Goal: Task Accomplishment & Management: Manage account settings

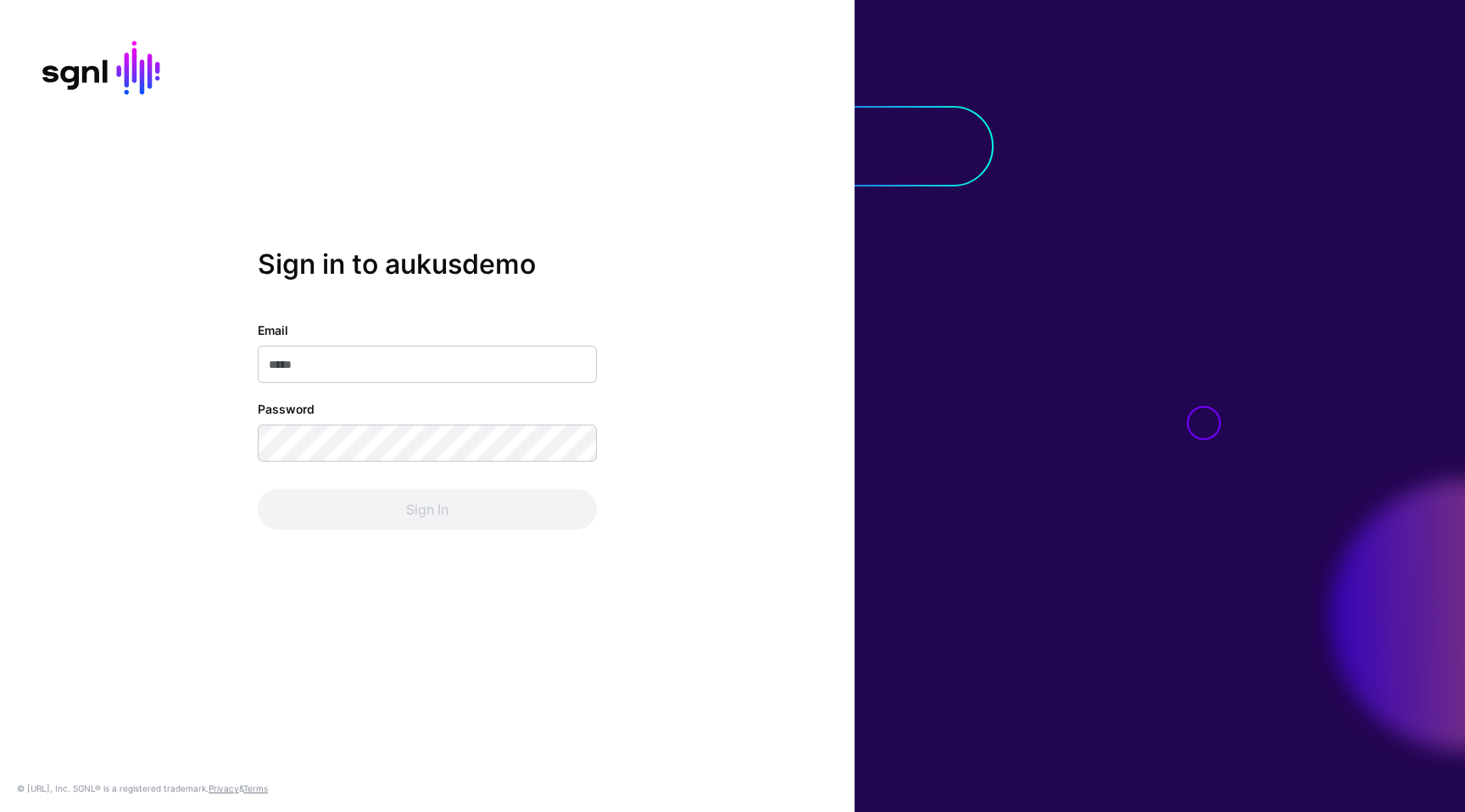
click at [0, 811] on com-1password-button at bounding box center [0, 812] width 0 height 0
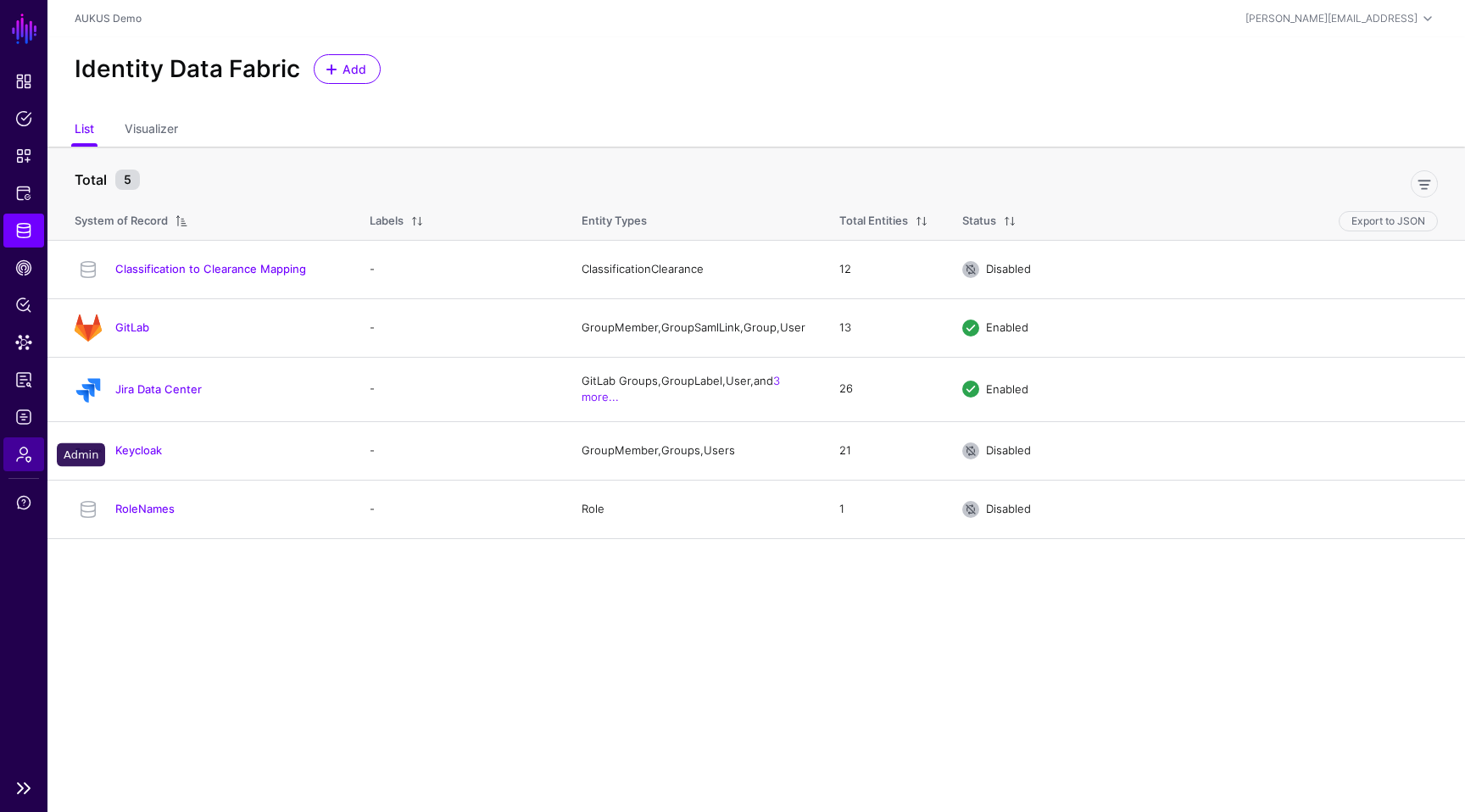
click at [16, 446] on span "Admin" at bounding box center [23, 453] width 16 height 16
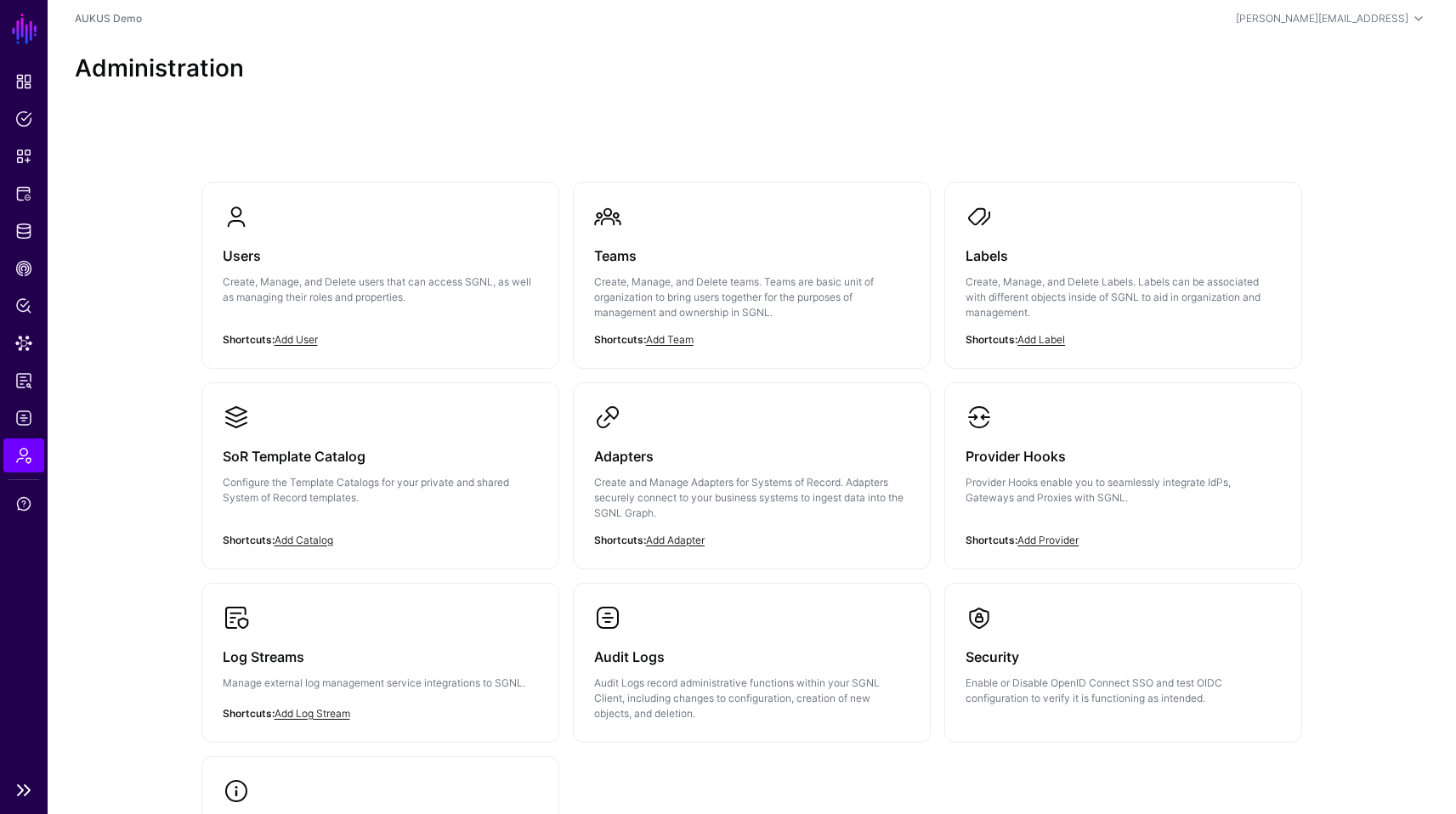
click at [2, 337] on li "Data Lens" at bounding box center [23, 343] width 48 height 34
click at [13, 337] on link "Data Lens" at bounding box center [23, 343] width 41 height 34
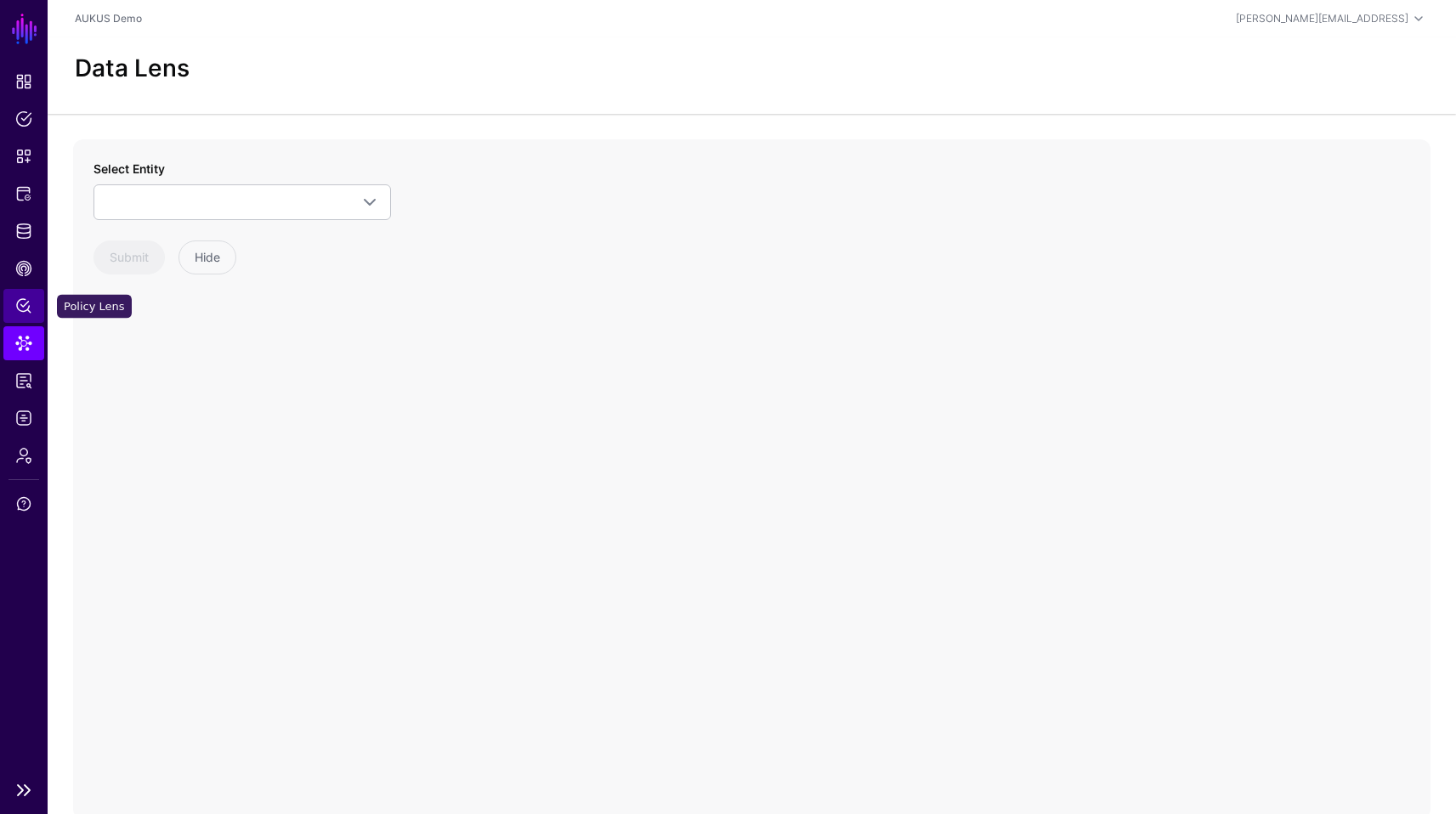
click at [16, 307] on span "Policy Lens" at bounding box center [23, 305] width 17 height 17
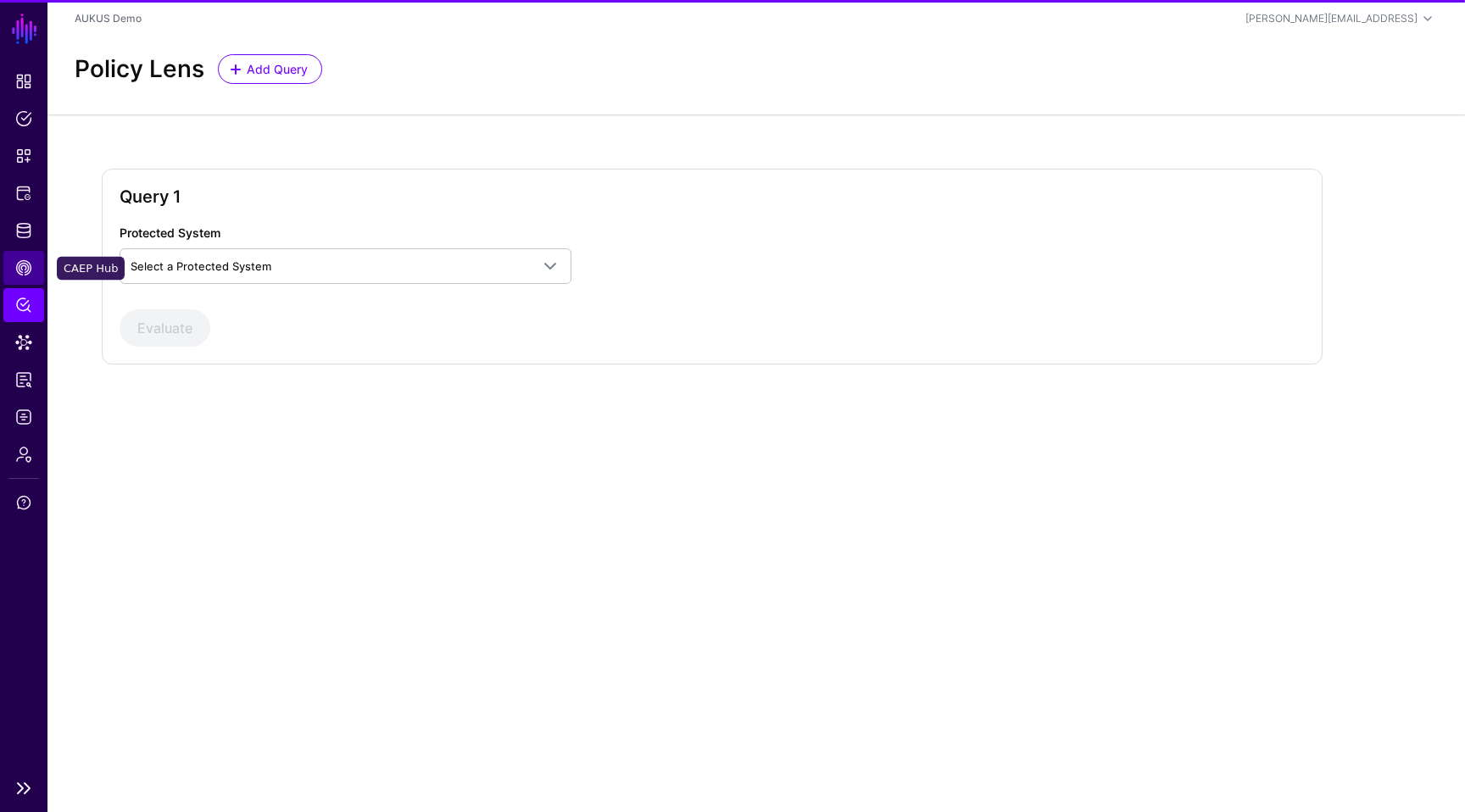
click at [17, 283] on link "CAEP Hub" at bounding box center [23, 267] width 41 height 34
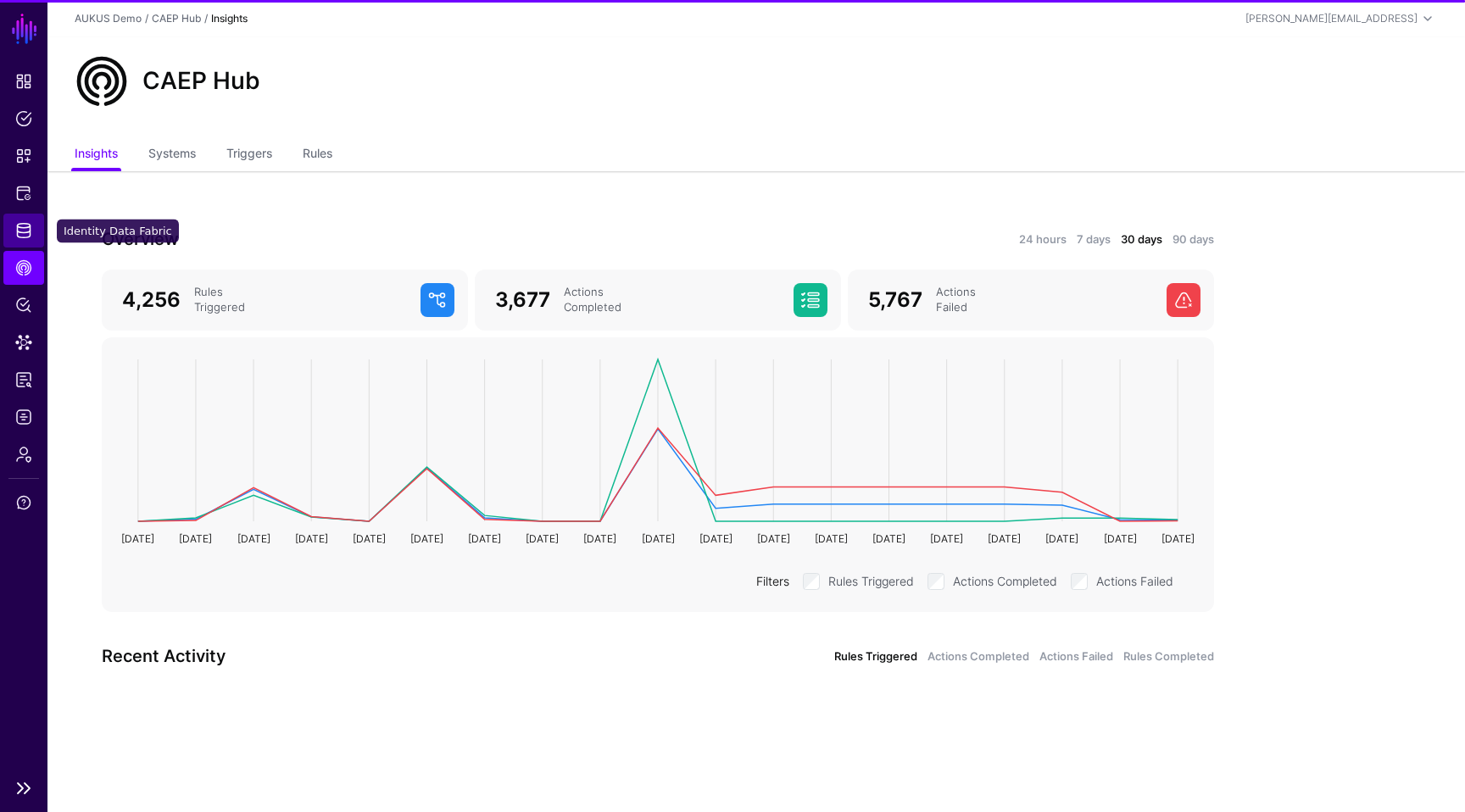
click at [26, 239] on link "Identity Data Fabric" at bounding box center [23, 230] width 41 height 34
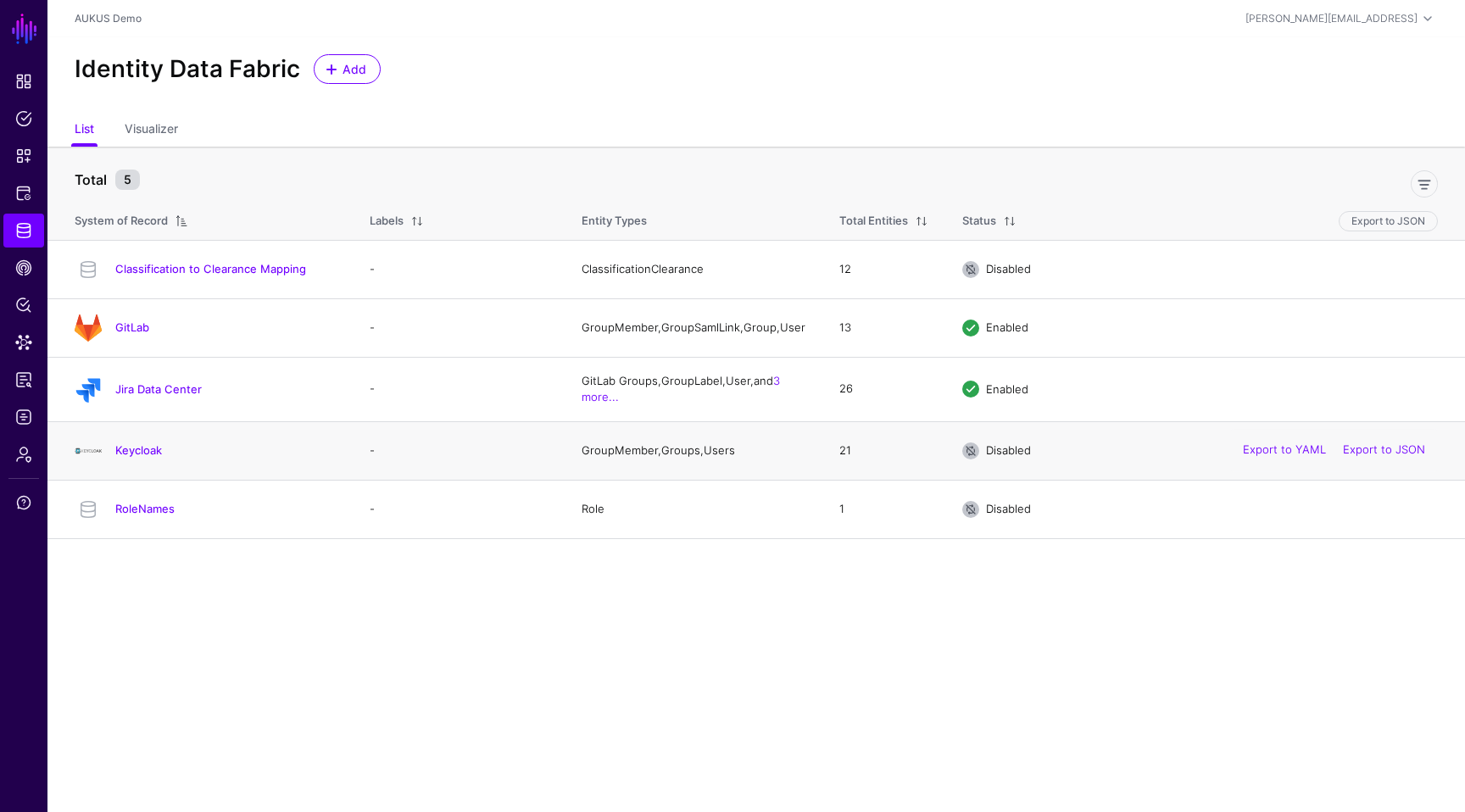
click at [132, 450] on h4 "Keycloak" at bounding box center [225, 451] width 220 height 16
click at [139, 456] on link "Keycloak" at bounding box center [139, 451] width 47 height 14
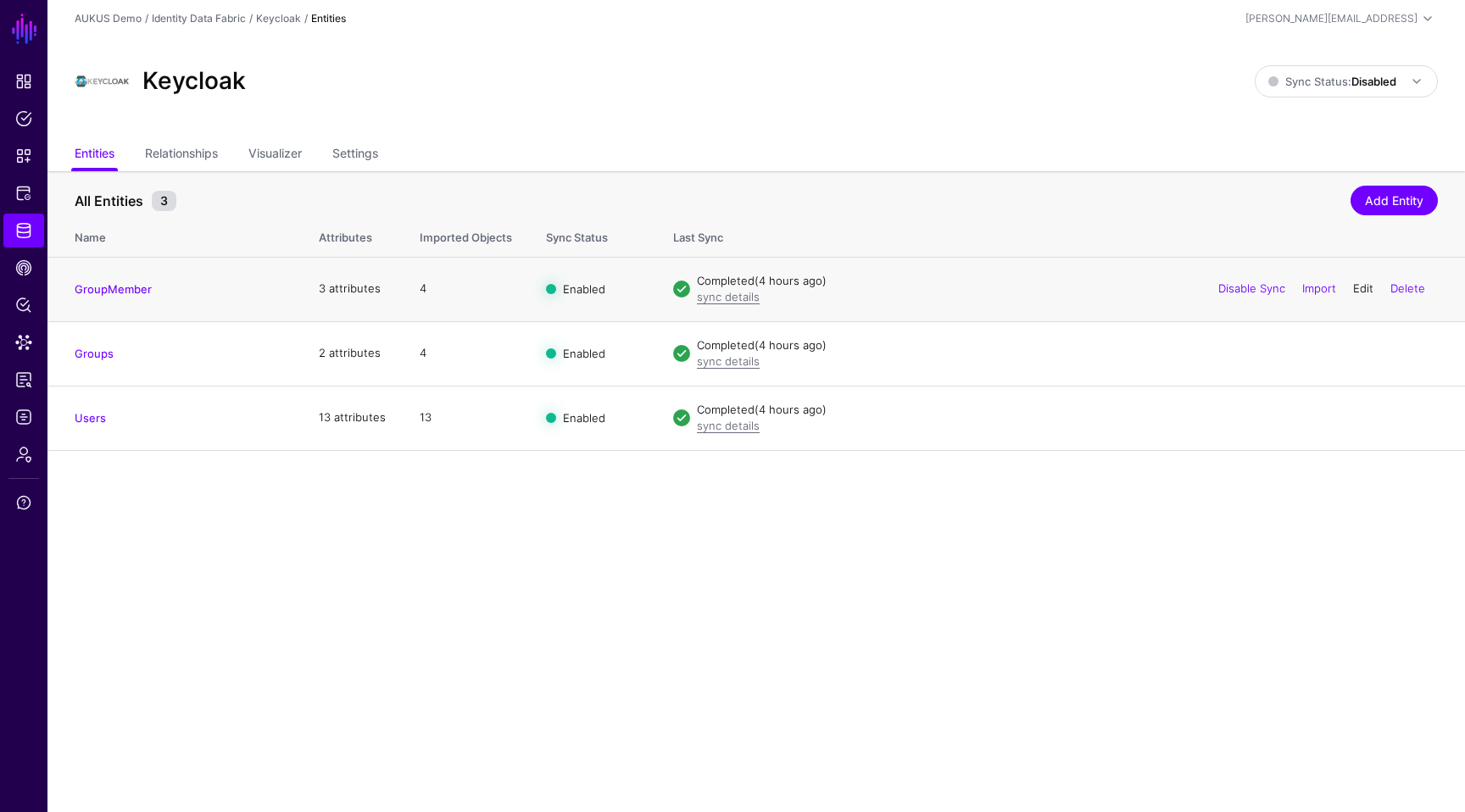
click at [1367, 290] on link "Edit" at bounding box center [1362, 288] width 20 height 14
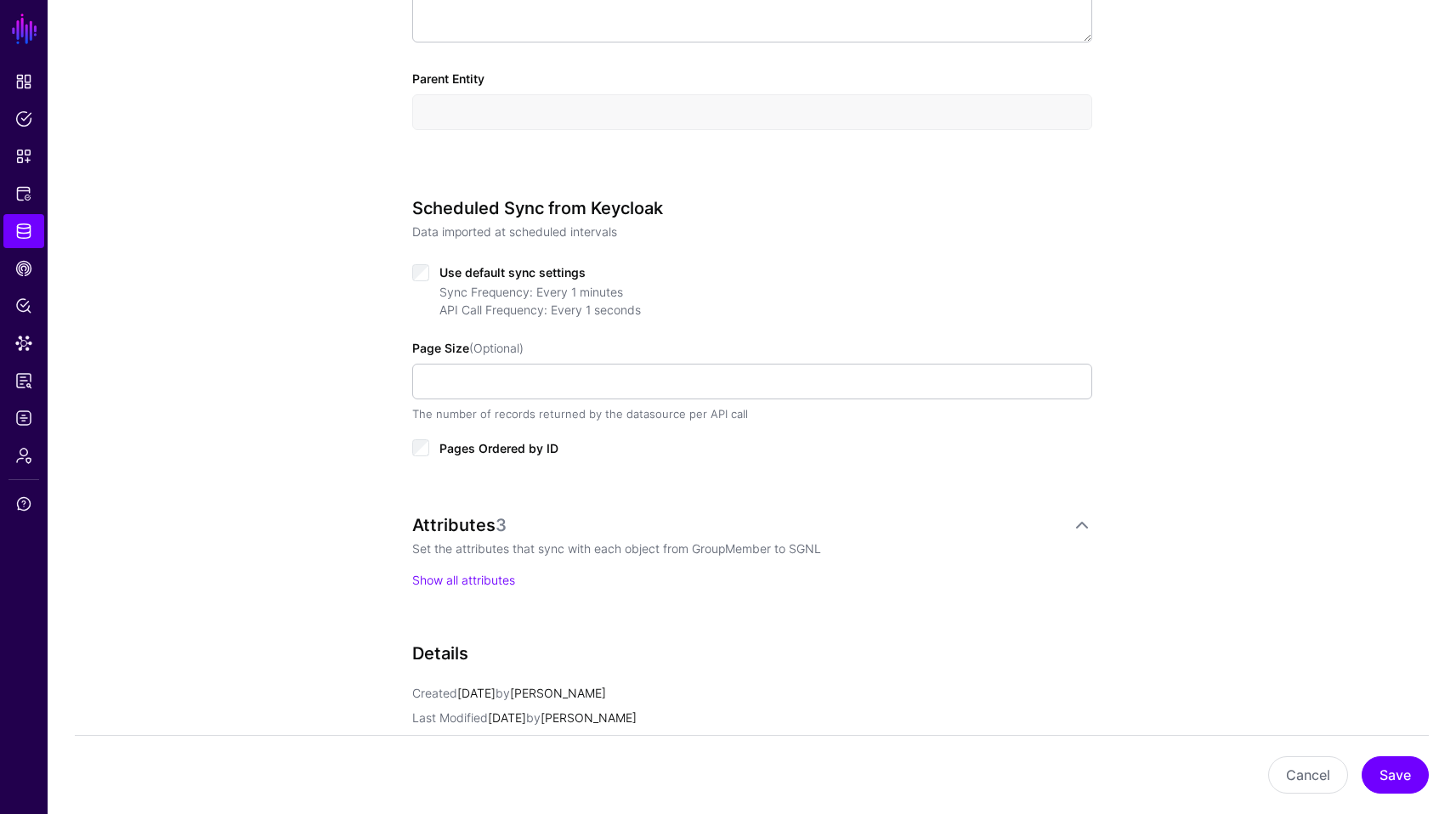
scroll to position [716, 0]
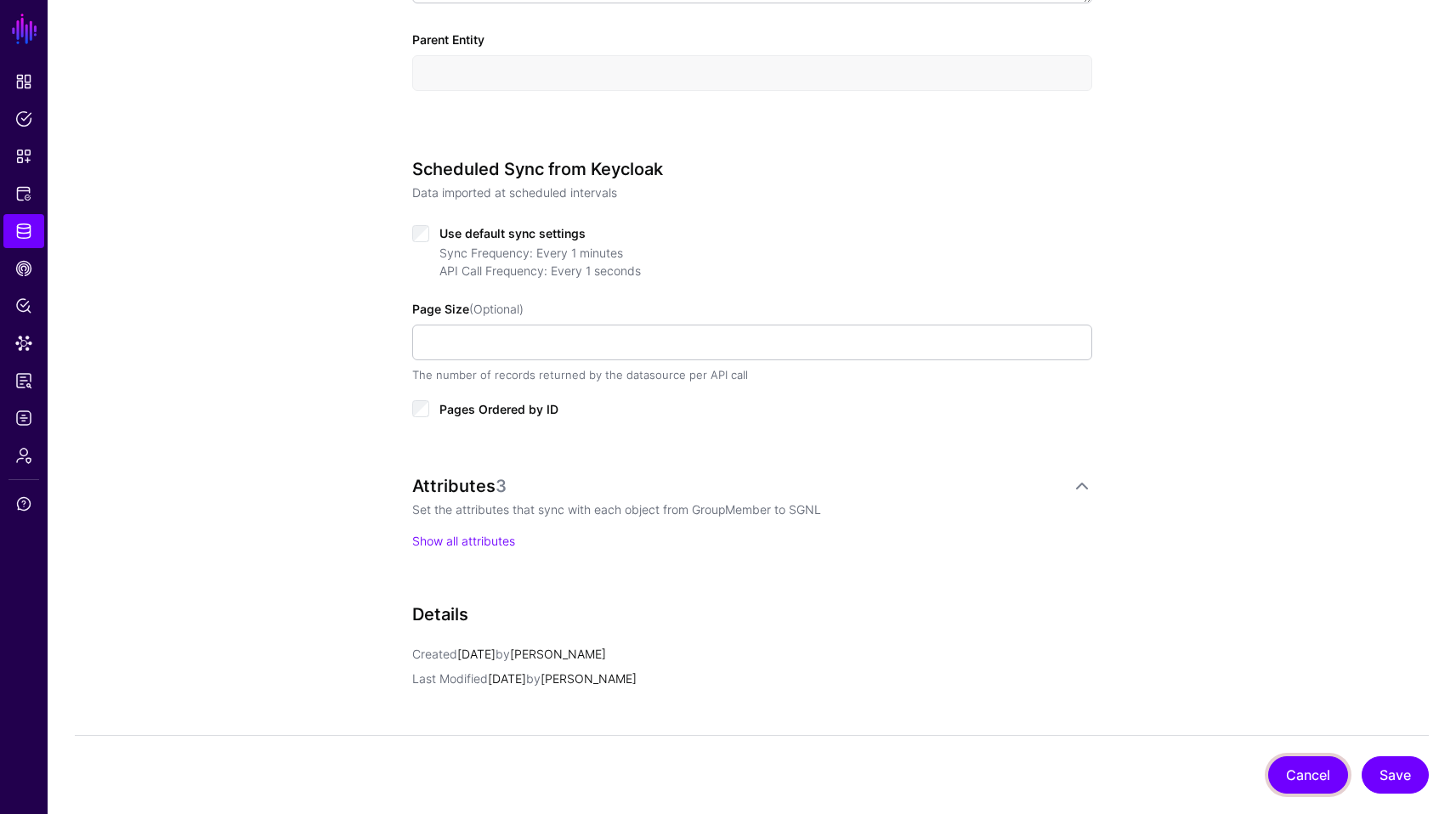
click at [1330, 779] on button "Cancel" at bounding box center [1307, 775] width 80 height 37
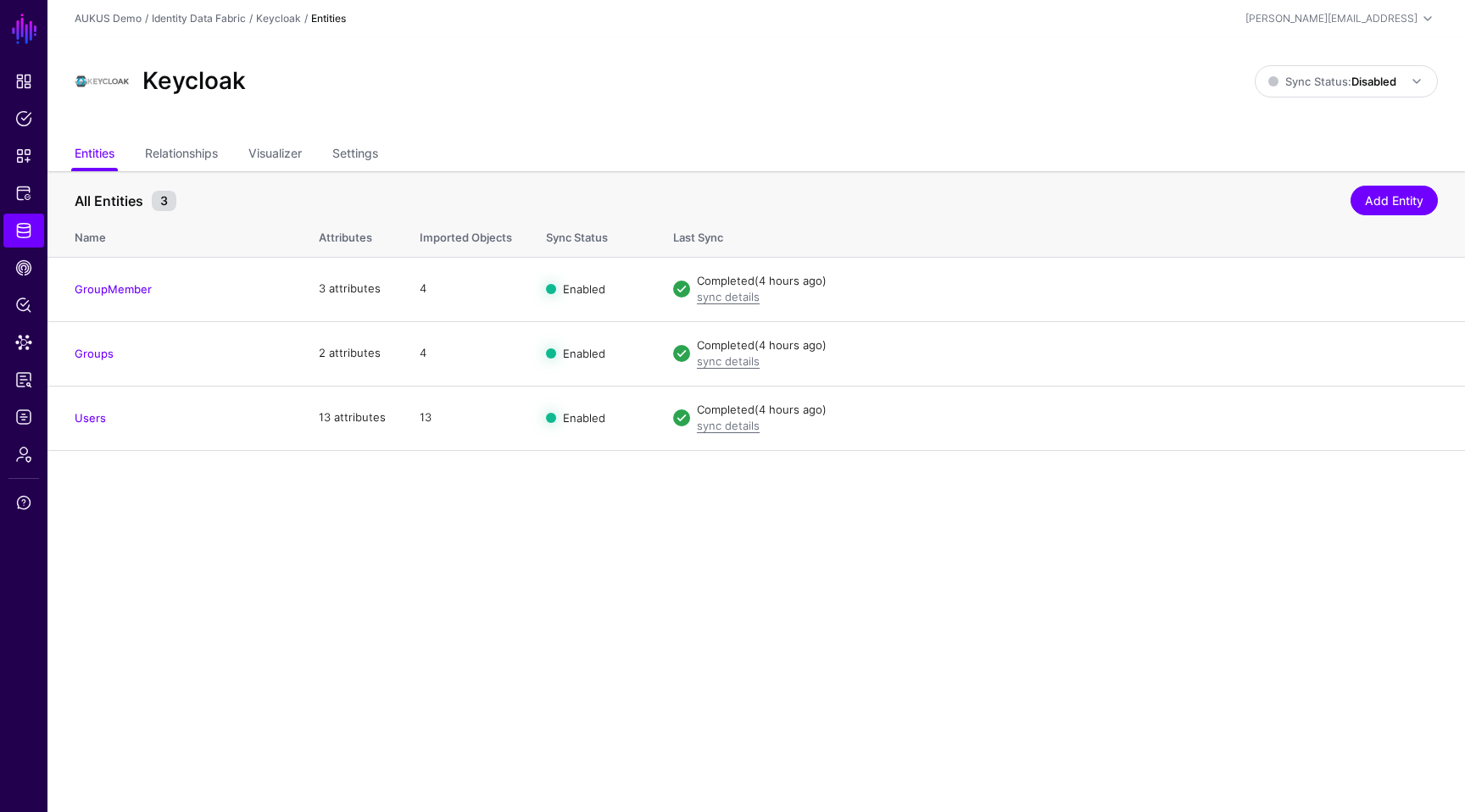
click at [386, 165] on ul "Entities Relationships Visualizer Settings" at bounding box center [756, 154] width 1363 height 32
click at [362, 152] on link "Settings" at bounding box center [355, 154] width 46 height 32
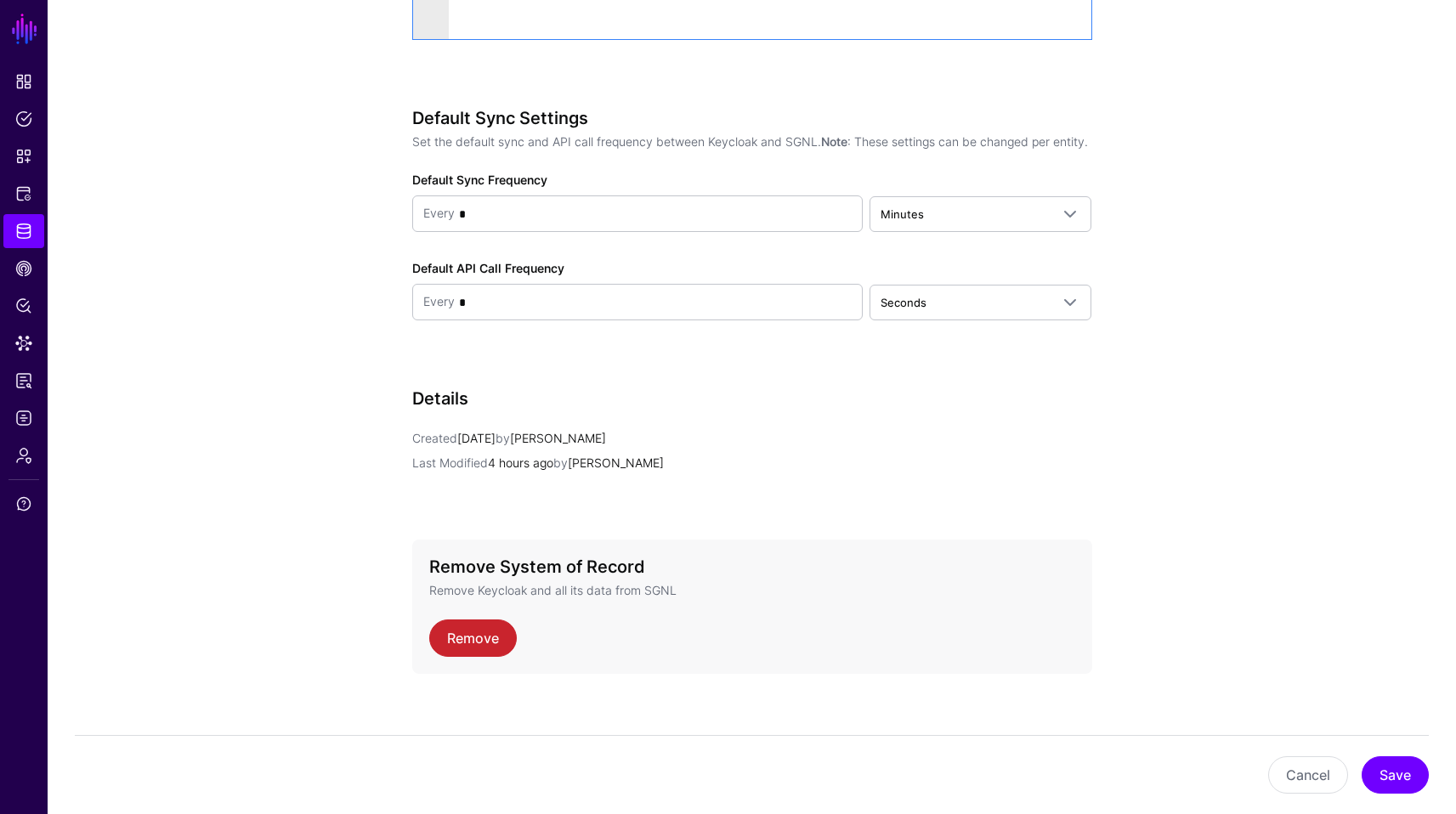
scroll to position [2030, 0]
